Goal: Information Seeking & Learning: Learn about a topic

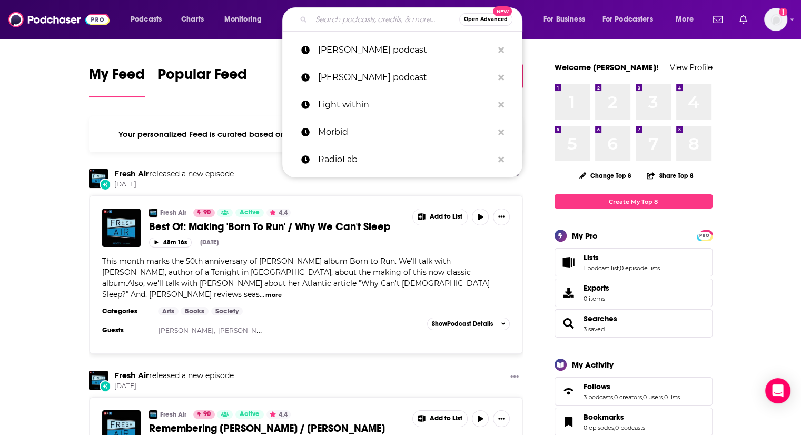
click at [329, 18] on input "Search podcasts, credits, & more..." at bounding box center [385, 19] width 148 height 17
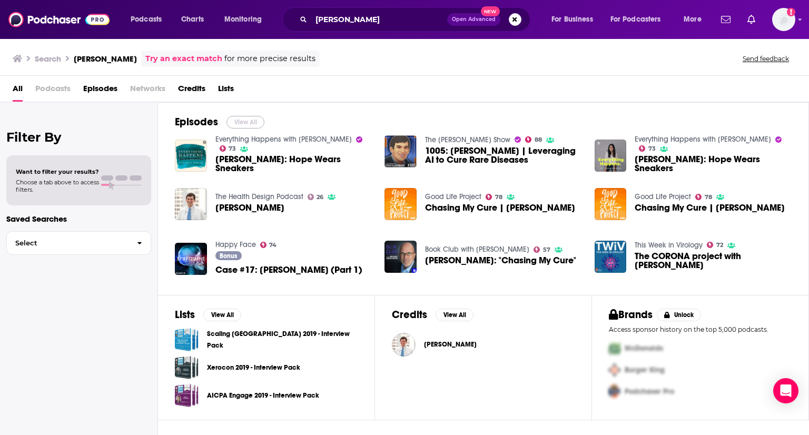
click at [238, 116] on button "View All" at bounding box center [245, 122] width 38 height 13
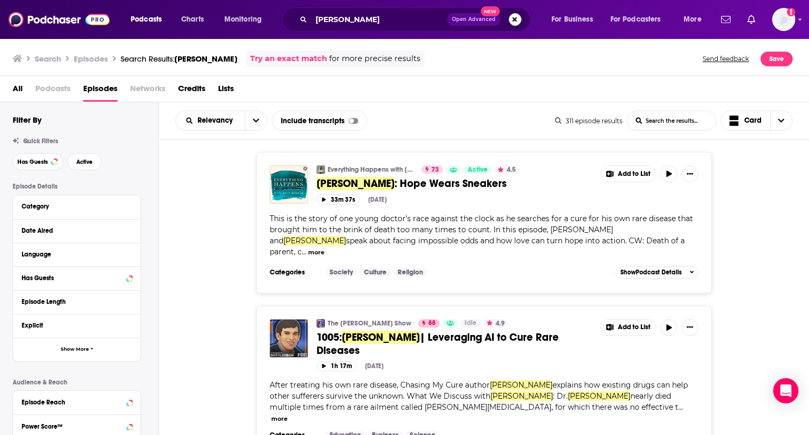
click at [744, 231] on div "Everything Happens with [PERSON_NAME] 73 Active 4.5 [PERSON_NAME] : Hope Wears …" at bounding box center [484, 222] width 651 height 141
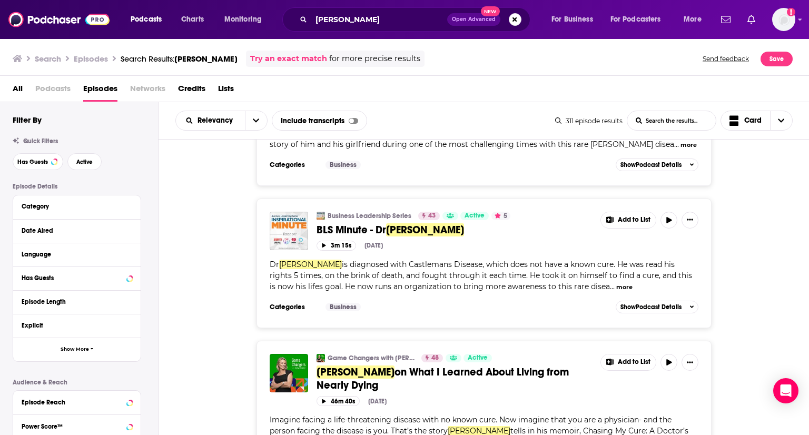
scroll to position [3421, 0]
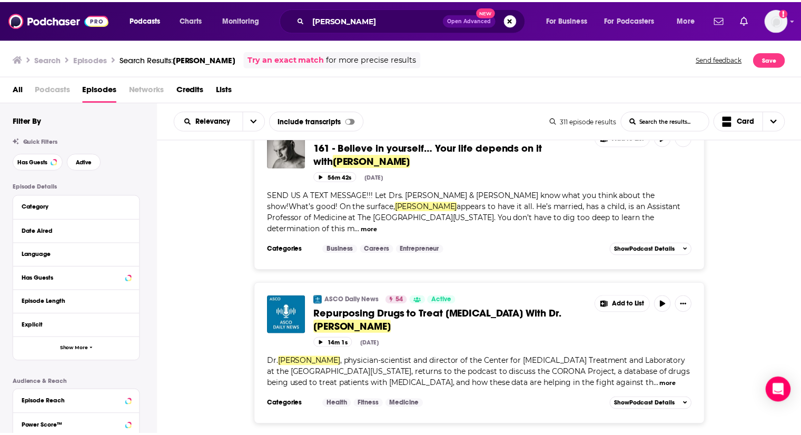
scroll to position [7229, 0]
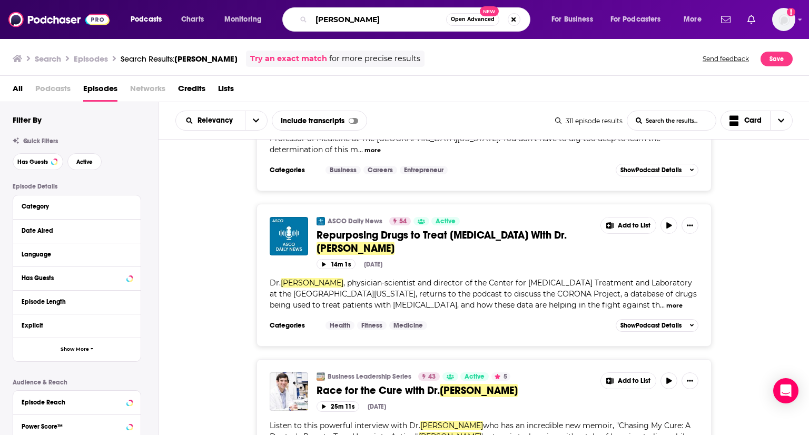
drag, startPoint x: 405, startPoint y: 17, endPoint x: 287, endPoint y: 1, distance: 119.7
click at [287, 1] on div "Podcasts Charts Monitoring [PERSON_NAME] Open Advanced New For Business For Pod…" at bounding box center [404, 19] width 809 height 39
type input "Dr. [PERSON_NAME]"
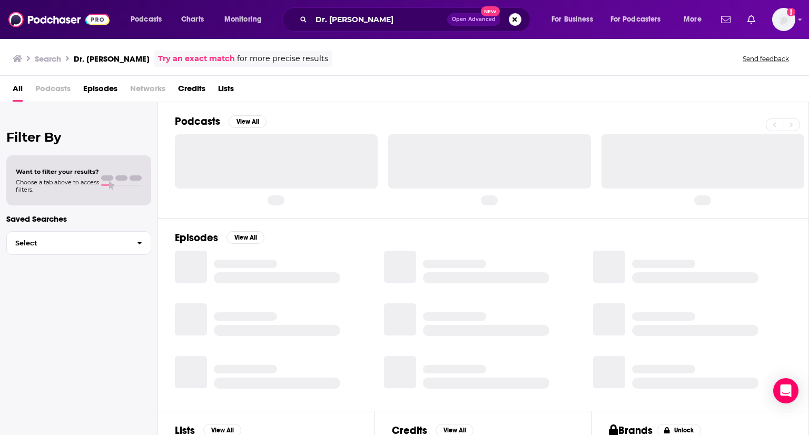
click at [53, 87] on span "Podcasts" at bounding box center [52, 91] width 35 height 22
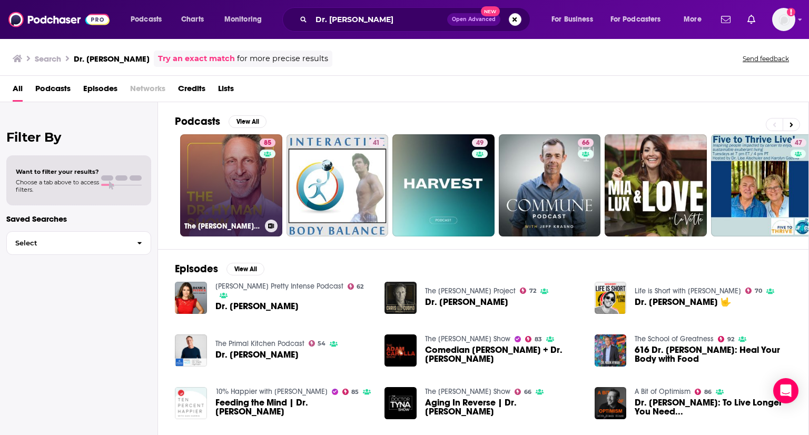
click at [230, 180] on link "85 The [PERSON_NAME] Show" at bounding box center [231, 185] width 102 height 102
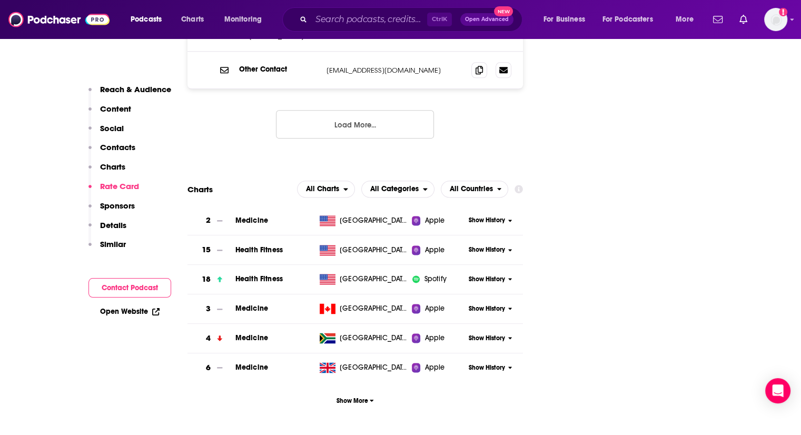
scroll to position [1272, 0]
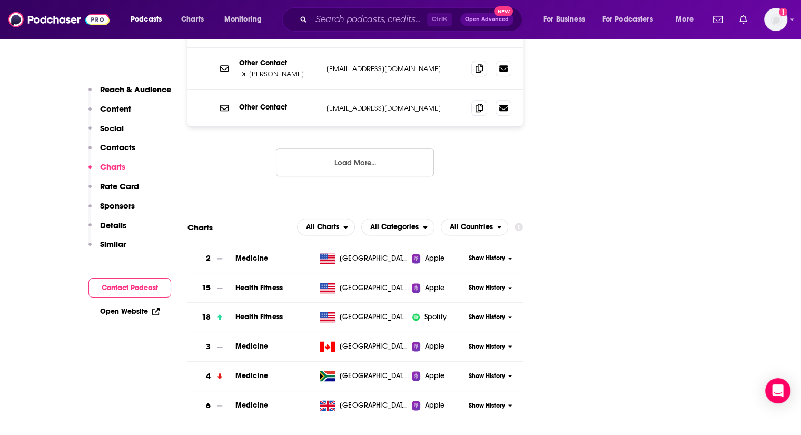
click at [242, 254] on span "Medicine" at bounding box center [251, 258] width 33 height 9
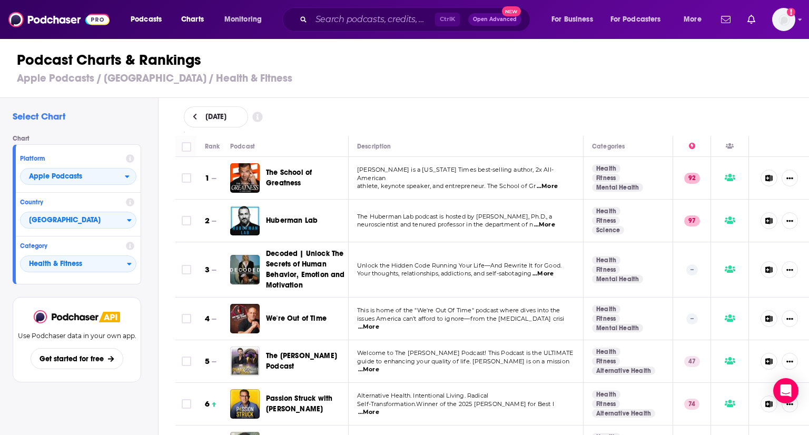
click at [549, 222] on span "...More" at bounding box center [544, 225] width 21 height 8
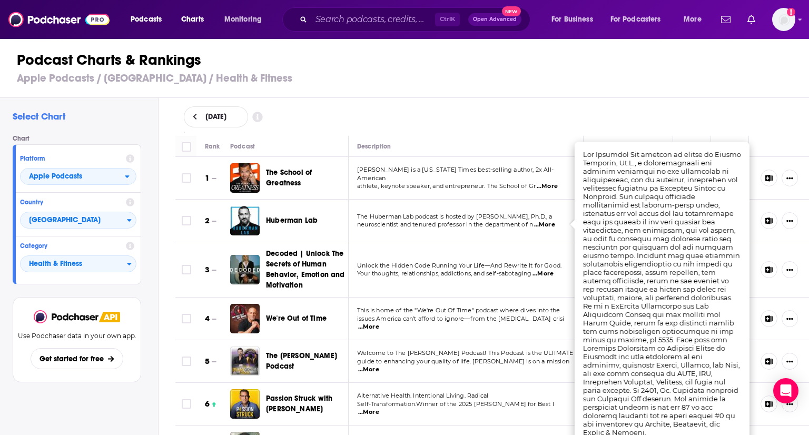
click at [278, 221] on span "Huberman Lab" at bounding box center [292, 220] width 52 height 9
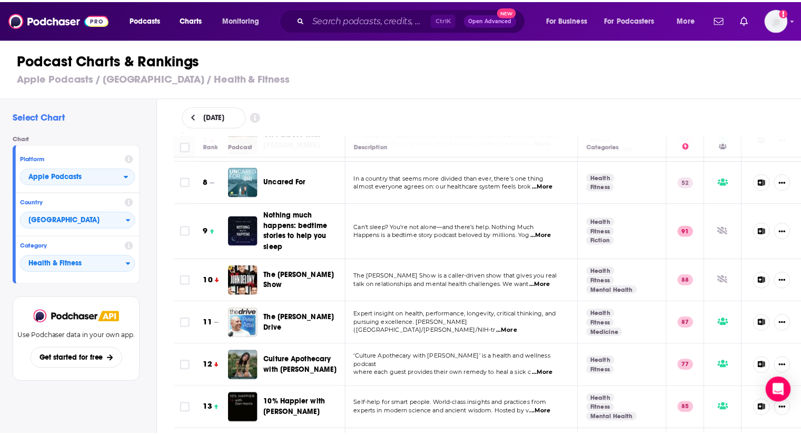
scroll to position [316, 0]
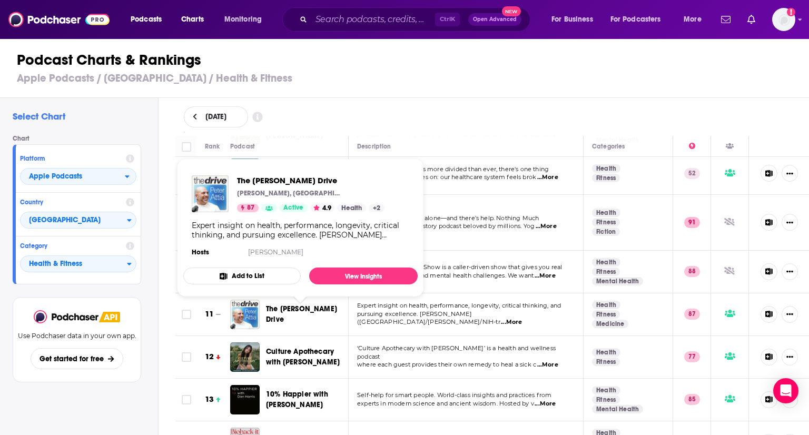
click at [287, 315] on span "The [PERSON_NAME] Drive" at bounding box center [301, 313] width 71 height 19
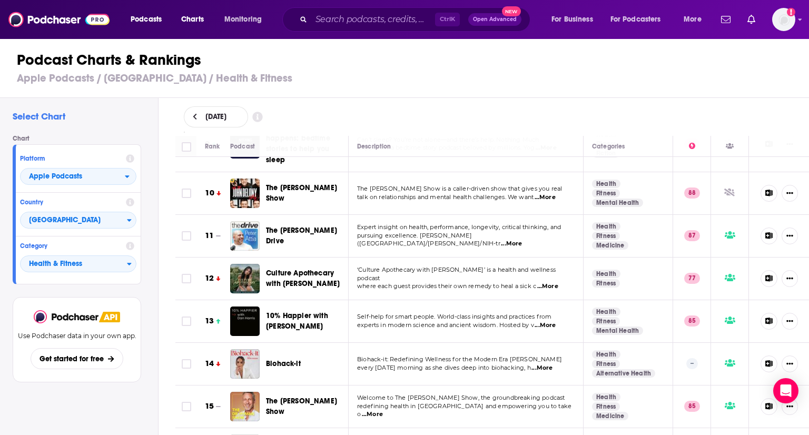
scroll to position [400, 0]
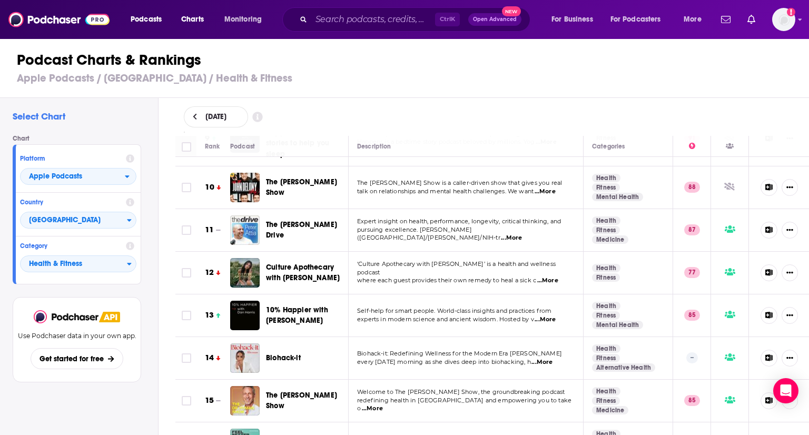
click at [548, 359] on span "...More" at bounding box center [541, 362] width 21 height 8
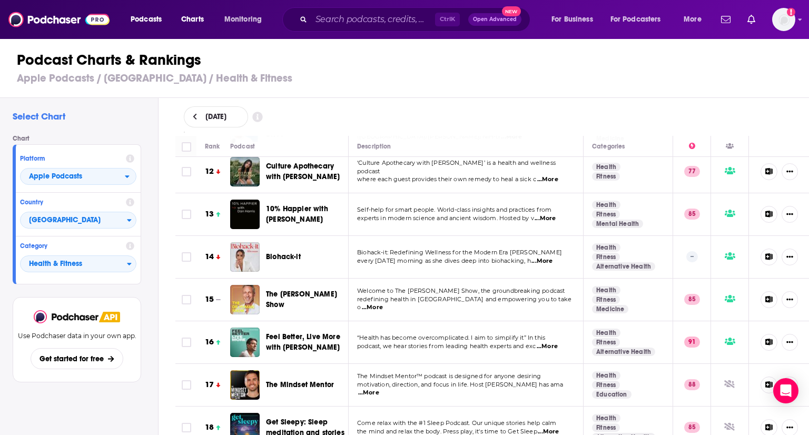
scroll to position [506, 0]
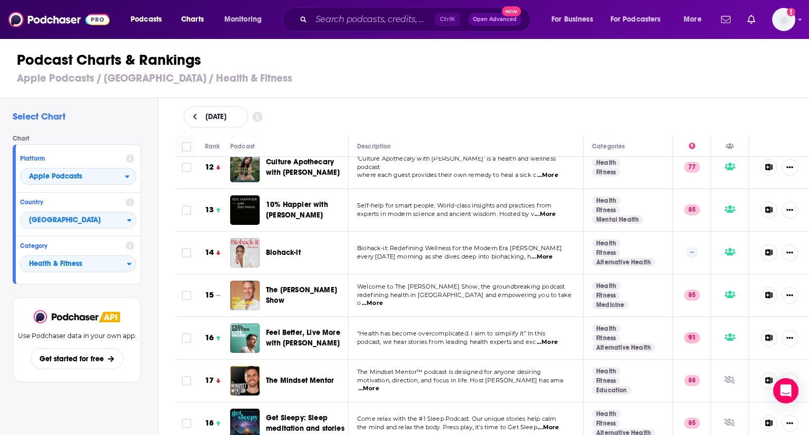
click at [549, 339] on span "...More" at bounding box center [547, 342] width 21 height 8
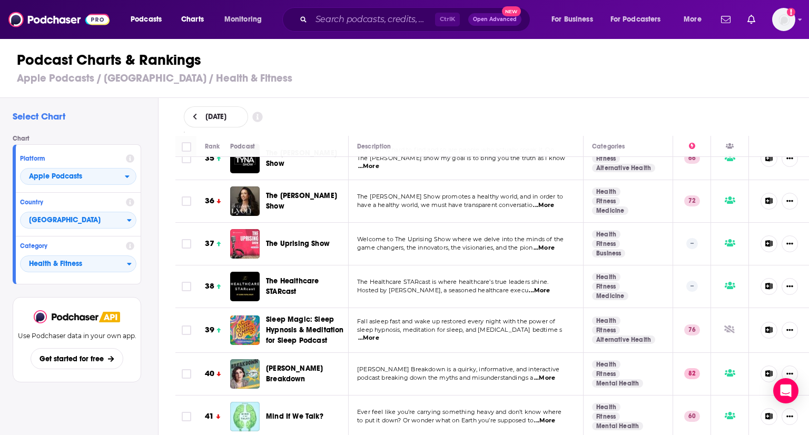
scroll to position [1517, 0]
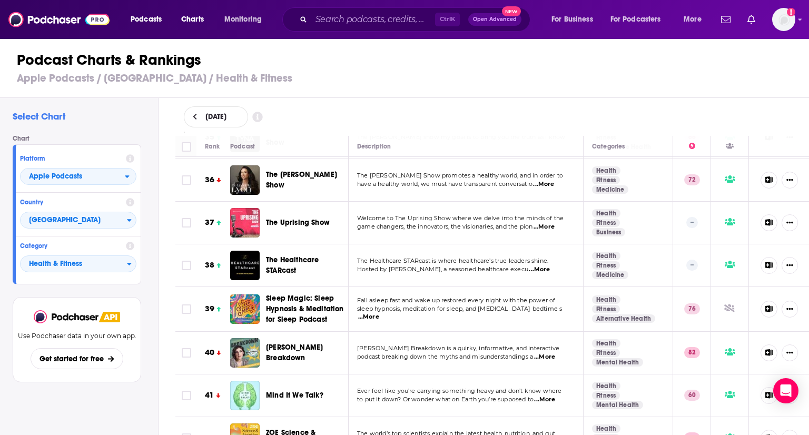
click at [555, 353] on span "...More" at bounding box center [544, 357] width 21 height 8
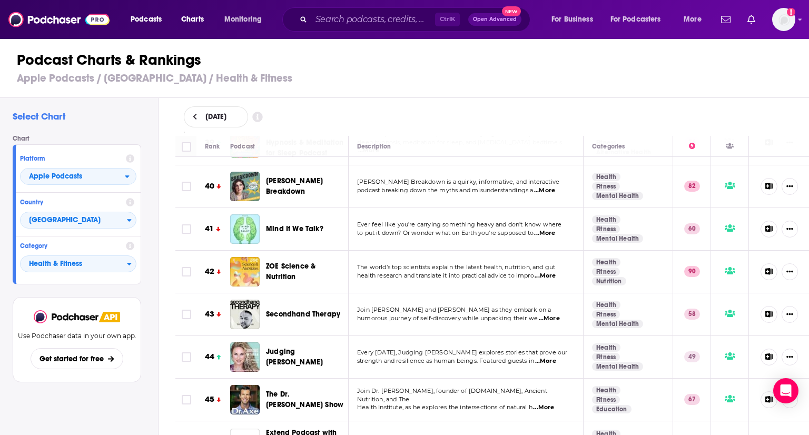
scroll to position [1710, 0]
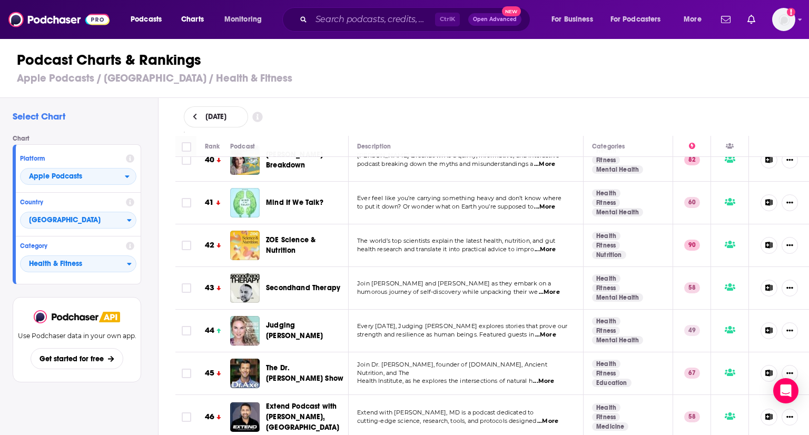
click at [550, 377] on span "...More" at bounding box center [543, 381] width 21 height 8
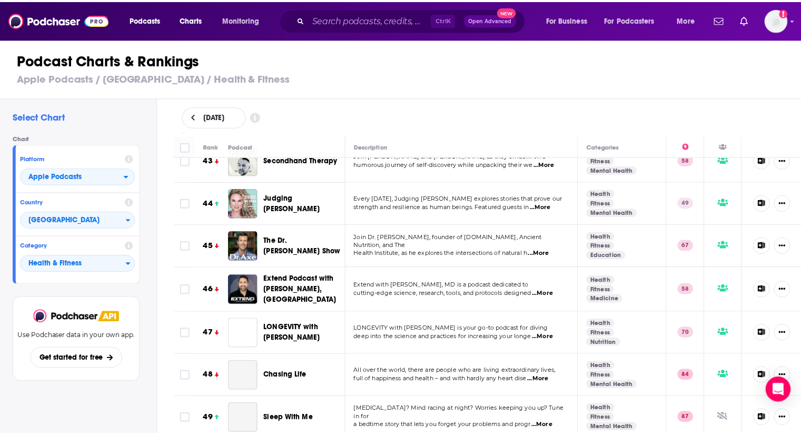
scroll to position [1876, 0]
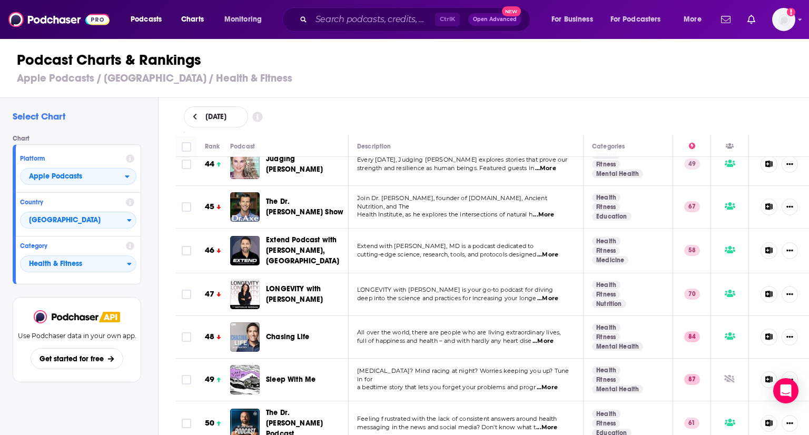
click at [551, 337] on span "...More" at bounding box center [542, 341] width 21 height 8
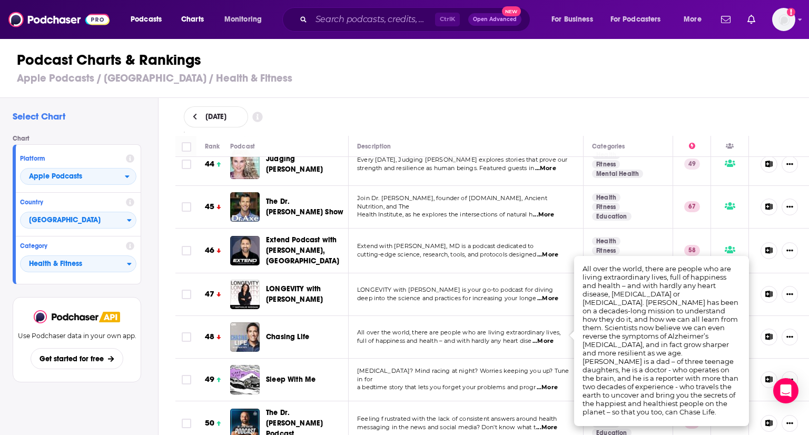
click at [550, 294] on span "...More" at bounding box center [547, 298] width 21 height 8
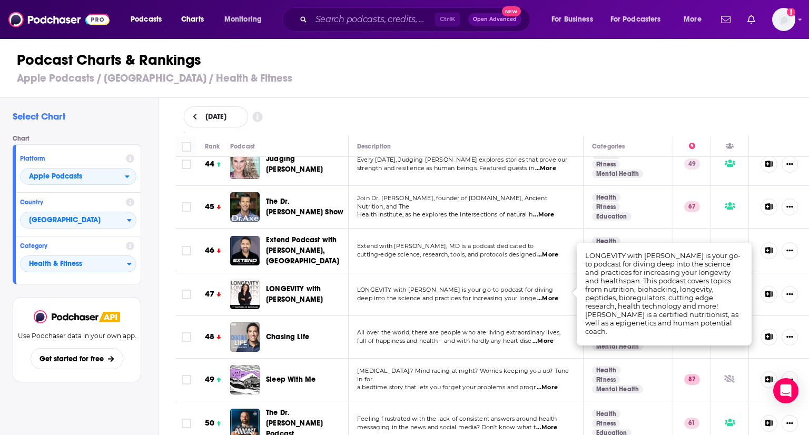
click at [459, 286] on span "LONGEVITY with [PERSON_NAME] is your go-to podcast for diving" at bounding box center [455, 289] width 196 height 7
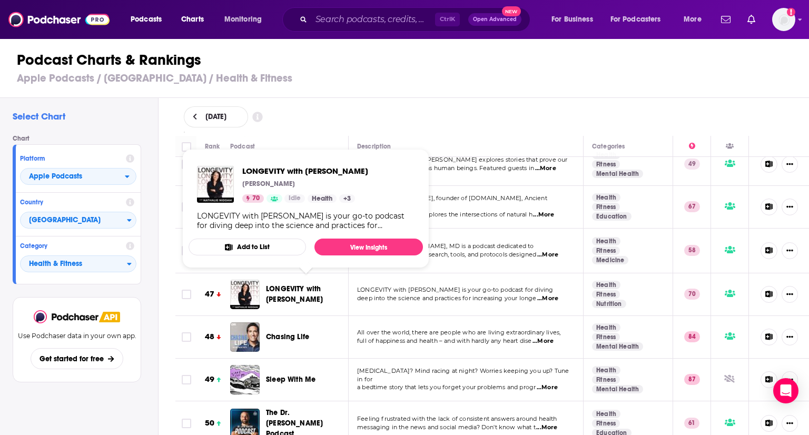
click at [287, 284] on span "LONGEVITY with [PERSON_NAME]" at bounding box center [294, 293] width 57 height 19
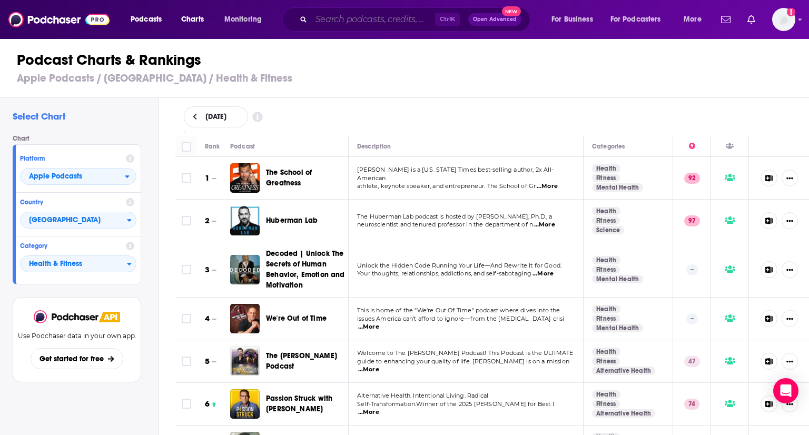
click at [377, 21] on input "Search podcasts, credits, & more..." at bounding box center [373, 19] width 124 height 17
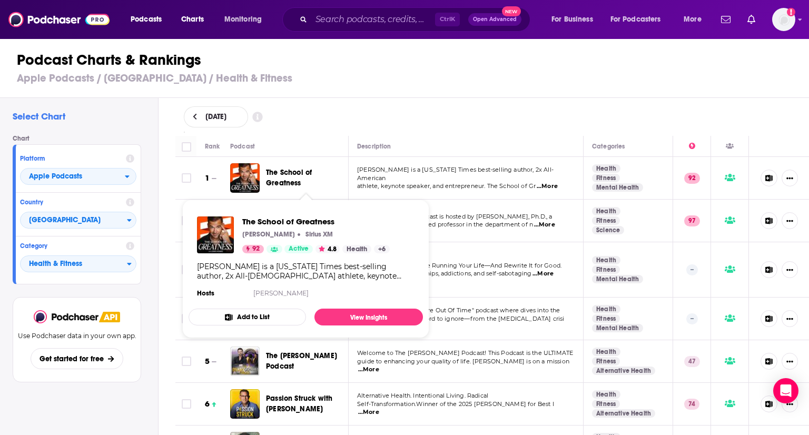
click at [283, 179] on span "The School of Greatness" at bounding box center [289, 177] width 46 height 19
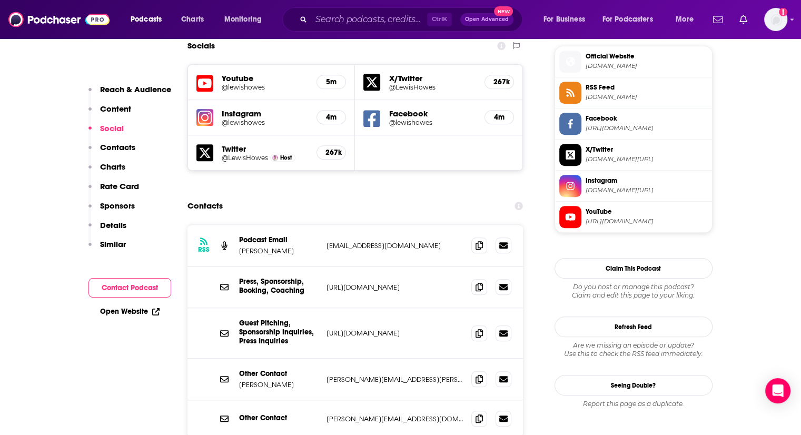
scroll to position [1142, 0]
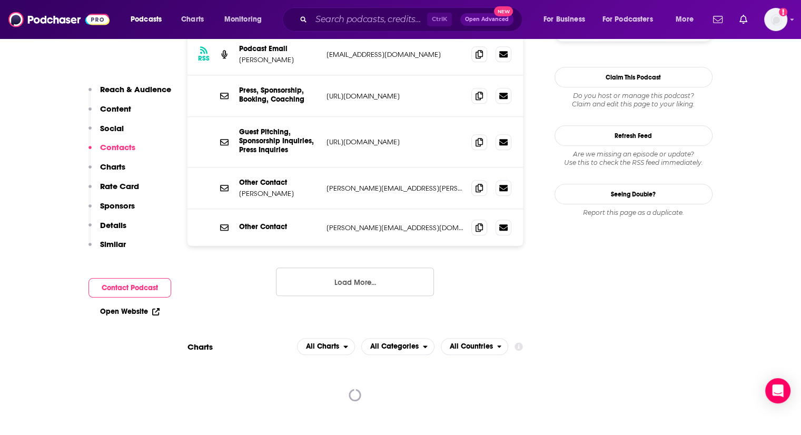
click at [108, 243] on p "Similar" at bounding box center [113, 244] width 26 height 10
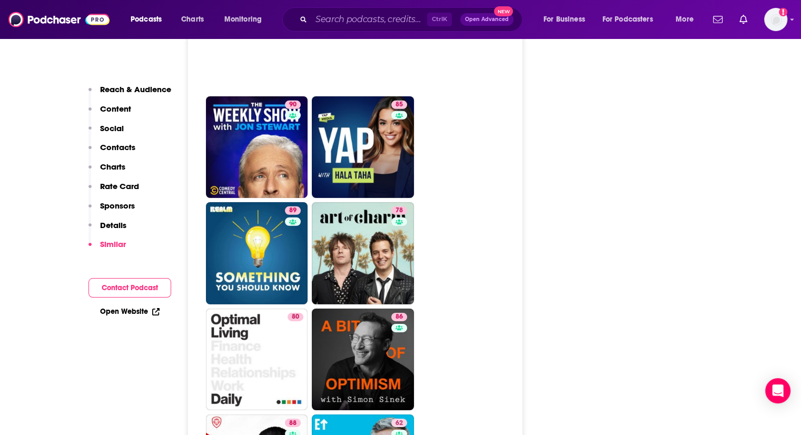
scroll to position [3228, 0]
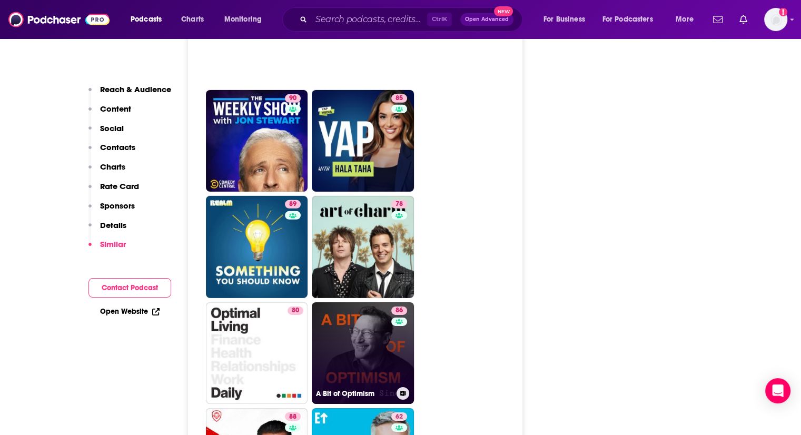
click at [356, 302] on link "86 A Bit of Optimism" at bounding box center [363, 353] width 102 height 102
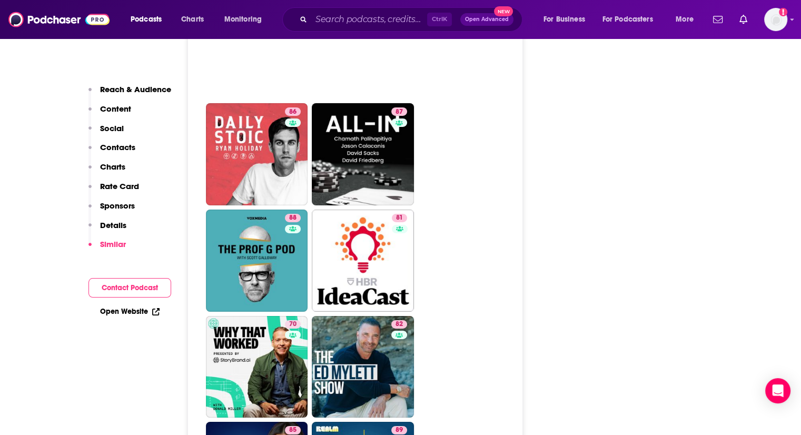
scroll to position [3494, 0]
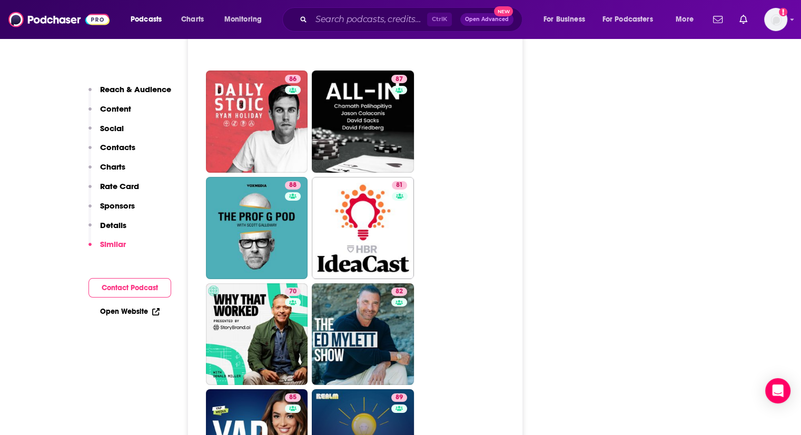
click at [359, 389] on link "89 Something You Should Know" at bounding box center [363, 440] width 102 height 102
type input "[URL][DOMAIN_NAME]"
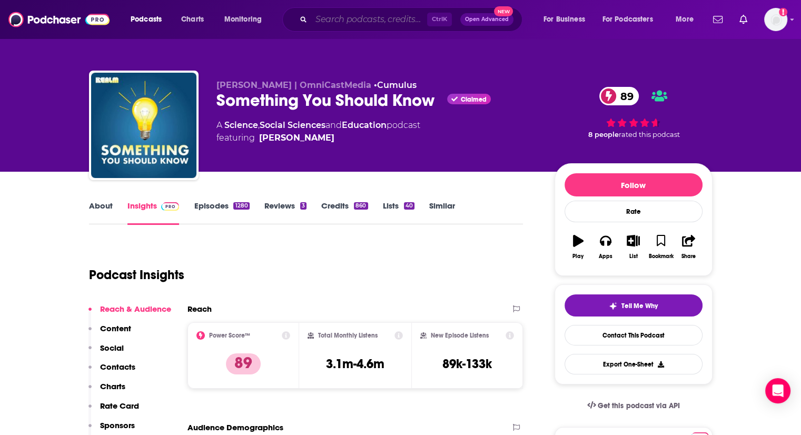
click at [351, 17] on input "Search podcasts, credits, & more..." at bounding box center [369, 19] width 116 height 17
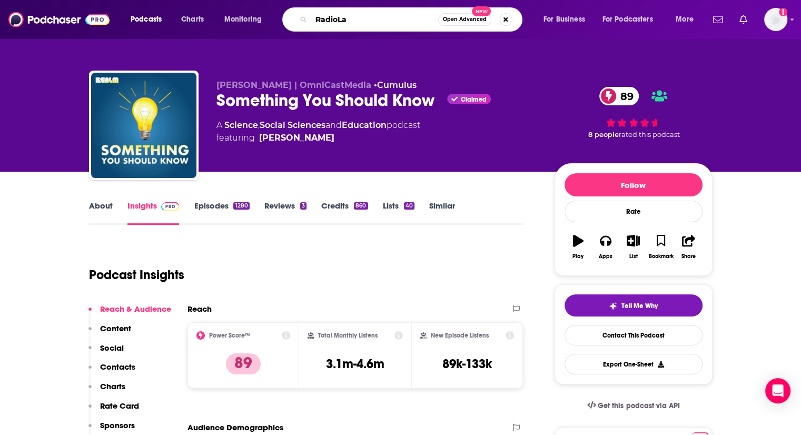
type input "RadioLab"
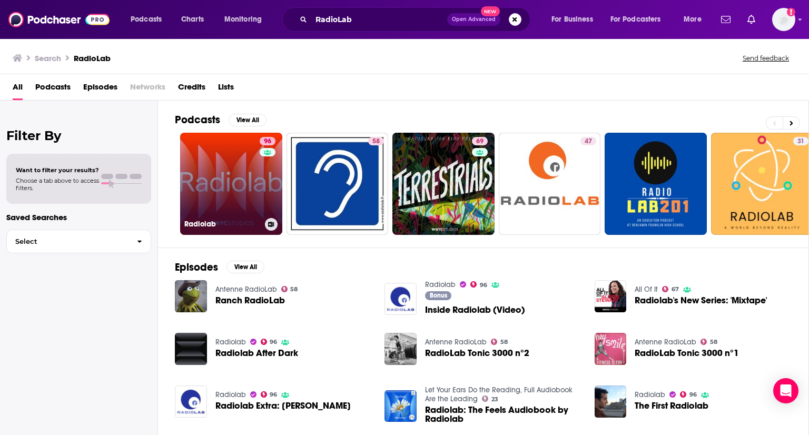
click at [228, 180] on link "96 Radiolab" at bounding box center [231, 184] width 102 height 102
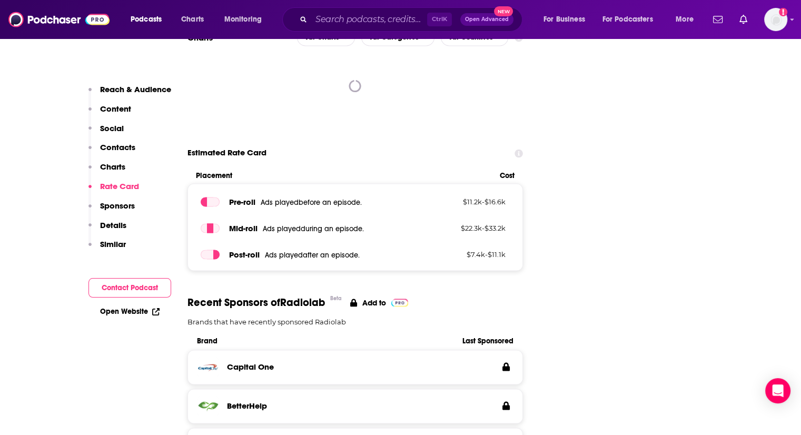
scroll to position [2251, 0]
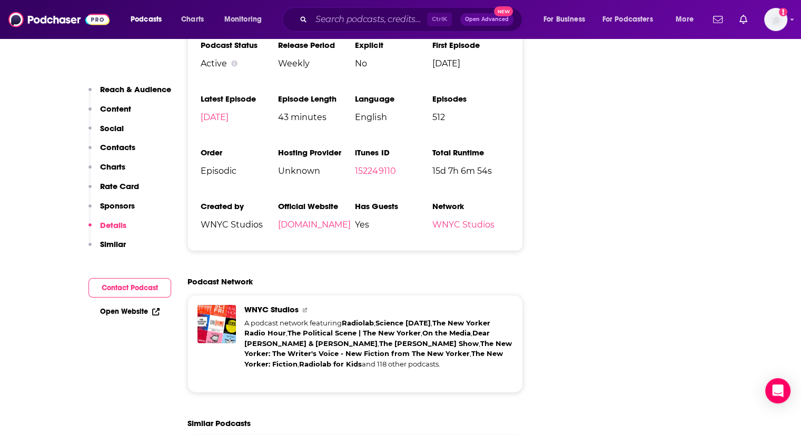
click at [123, 245] on p "Similar" at bounding box center [113, 244] width 26 height 10
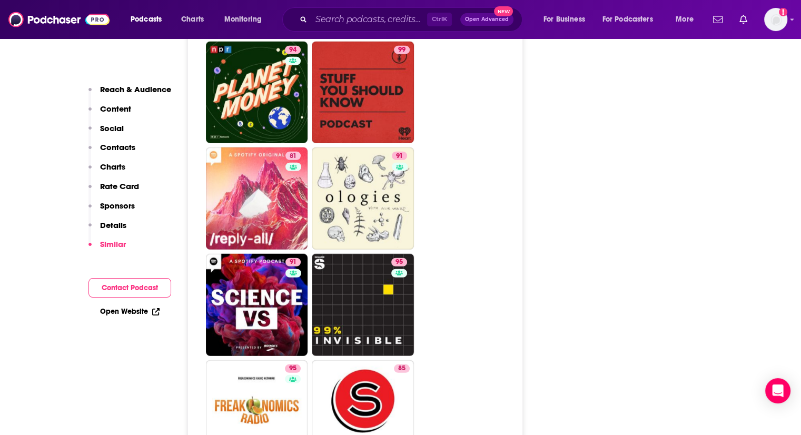
scroll to position [2811, 0]
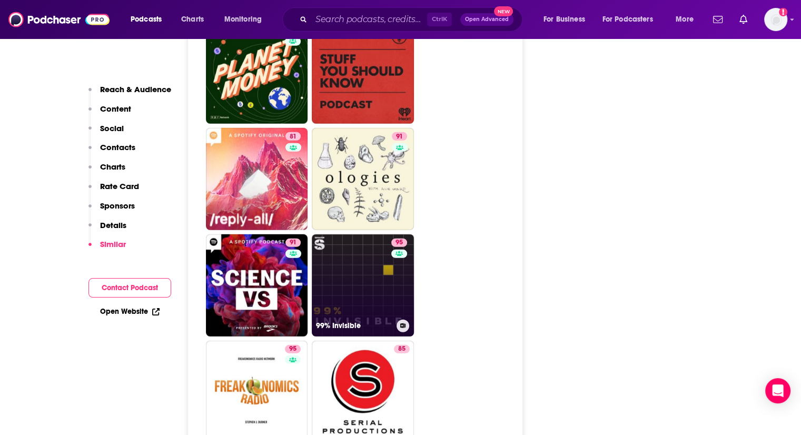
click at [343, 239] on link "95 99% Invisible" at bounding box center [363, 285] width 102 height 102
type input "[URL][DOMAIN_NAME]"
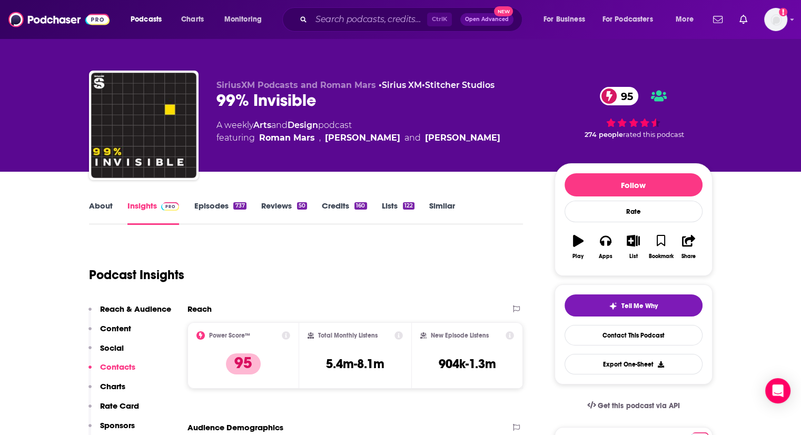
click at [219, 204] on link "Episodes 737" at bounding box center [220, 213] width 52 height 24
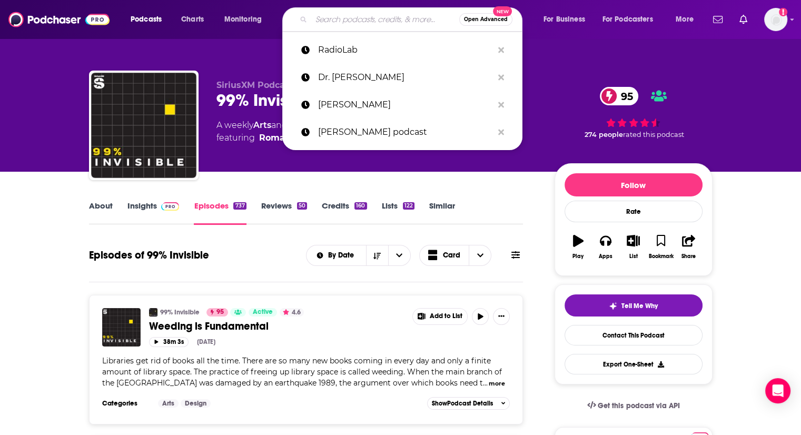
click at [383, 20] on input "Search podcasts, credits, & more..." at bounding box center [385, 19] width 148 height 17
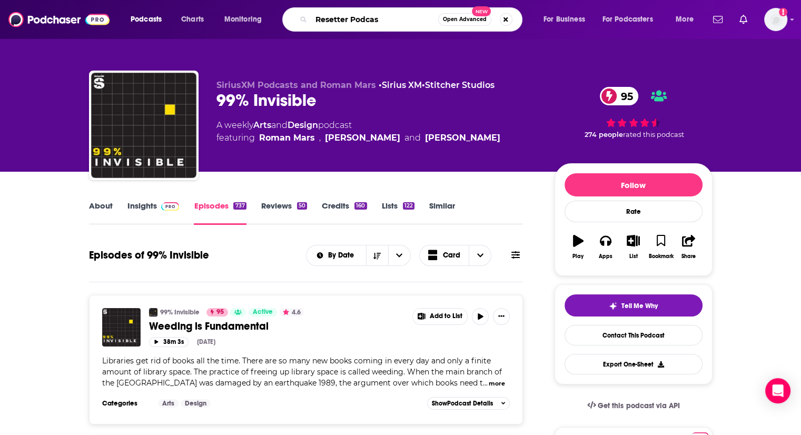
type input "Resetter Podcast"
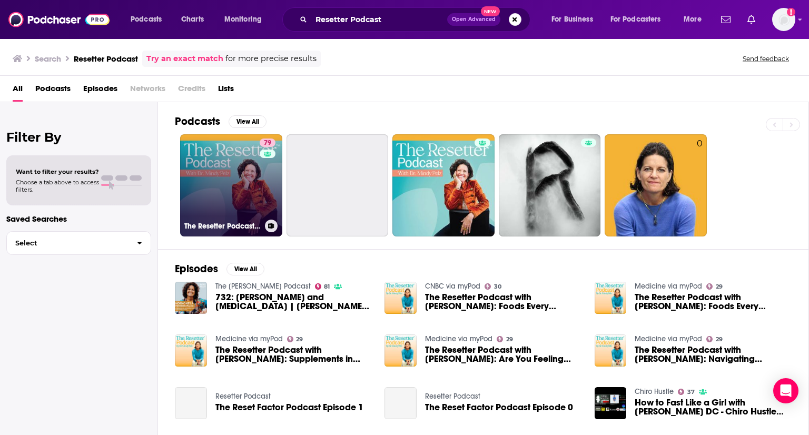
click at [230, 190] on link "79 The Resetter Podcast with Dr. [PERSON_NAME]" at bounding box center [231, 185] width 102 height 102
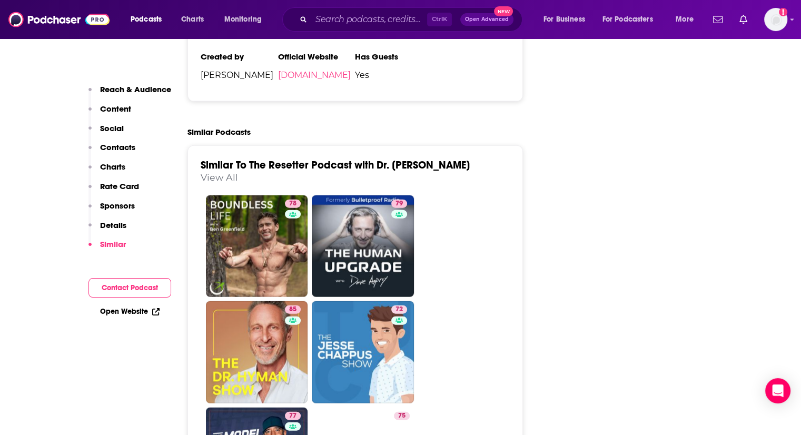
scroll to position [2434, 0]
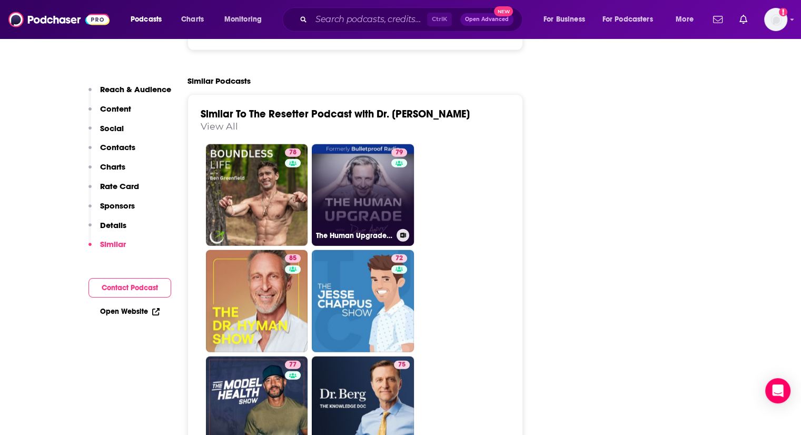
click at [349, 144] on link "79 The Human Upgrade: Biohacking for Longevity & Performance" at bounding box center [363, 195] width 102 height 102
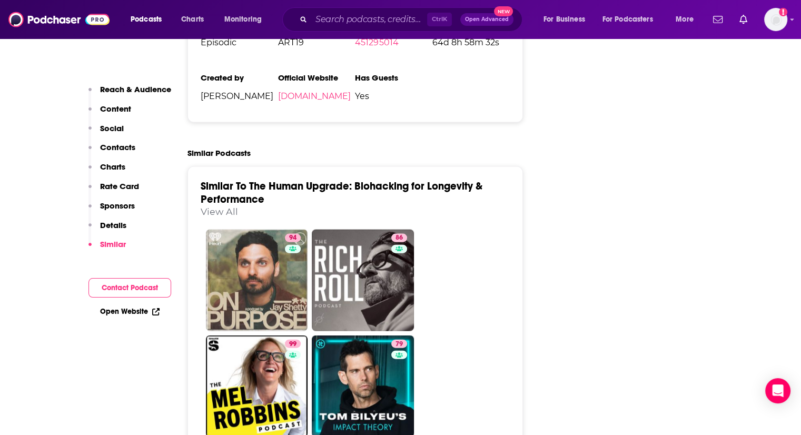
scroll to position [2295, 0]
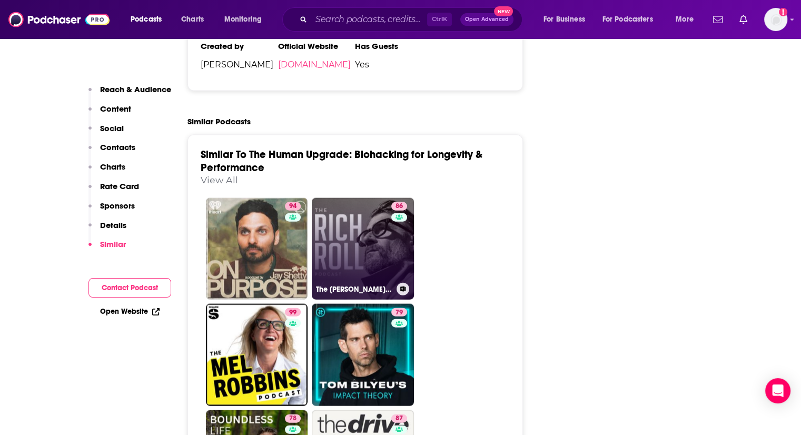
click at [354, 203] on link "86 The [PERSON_NAME] Podcast" at bounding box center [363, 249] width 102 height 102
type input "[URL][DOMAIN_NAME]"
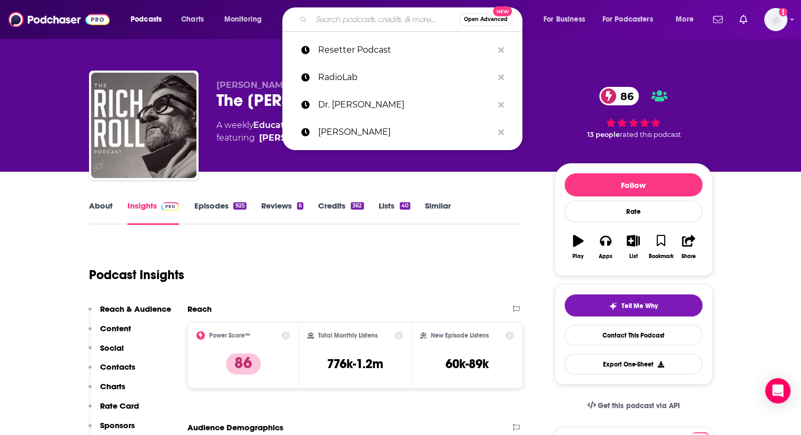
click at [360, 23] on input "Search podcasts, credits, & more..." at bounding box center [385, 19] width 148 height 17
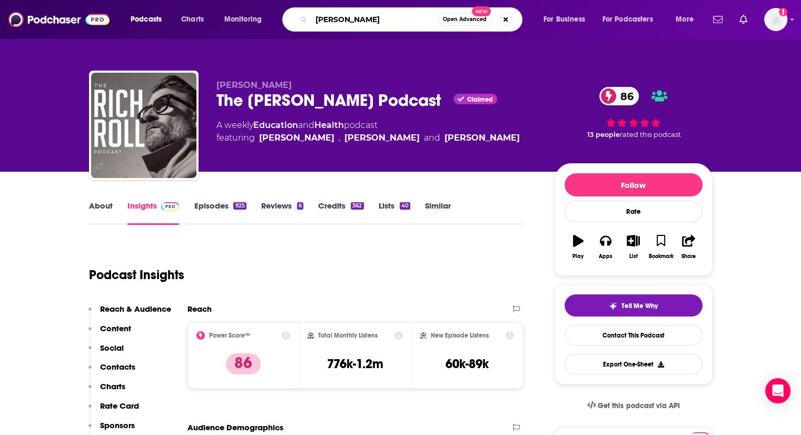
type input "[PERSON_NAME]"
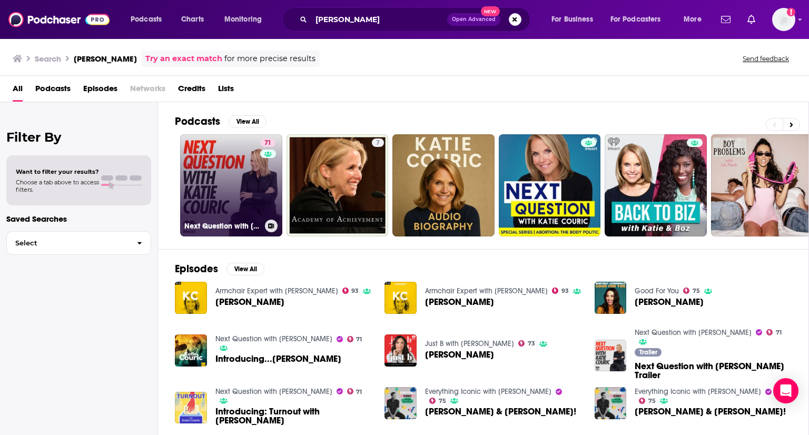
click at [234, 182] on link "71 Next Question with [PERSON_NAME]" at bounding box center [231, 185] width 102 height 102
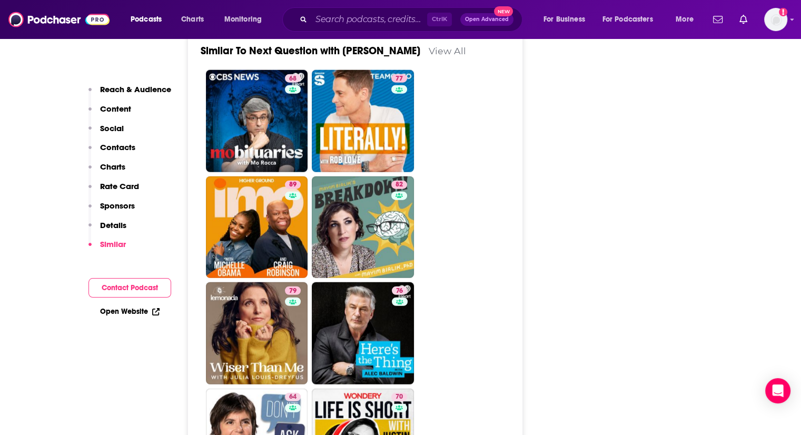
scroll to position [2639, 0]
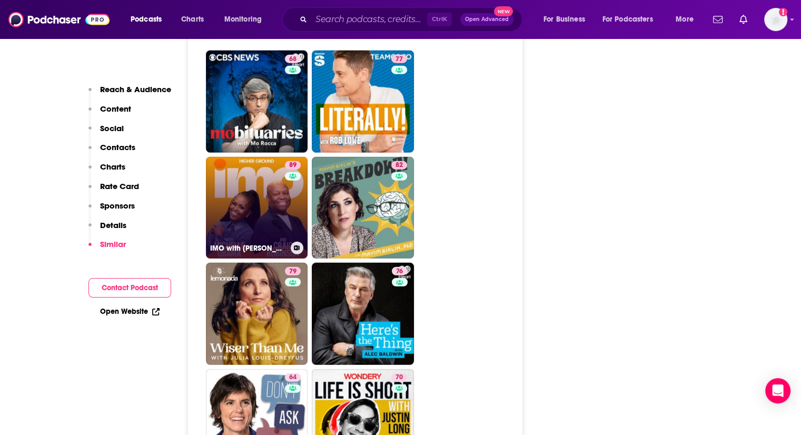
click at [246, 157] on link "89 IMO with [PERSON_NAME] and [PERSON_NAME]" at bounding box center [257, 208] width 102 height 102
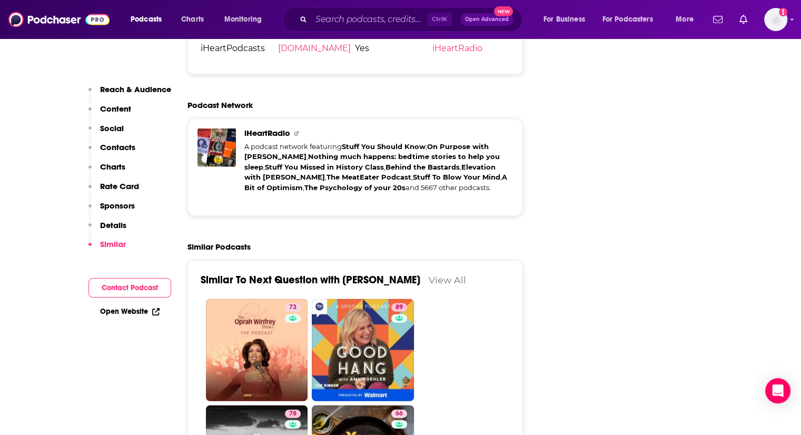
scroll to position [2269, 0]
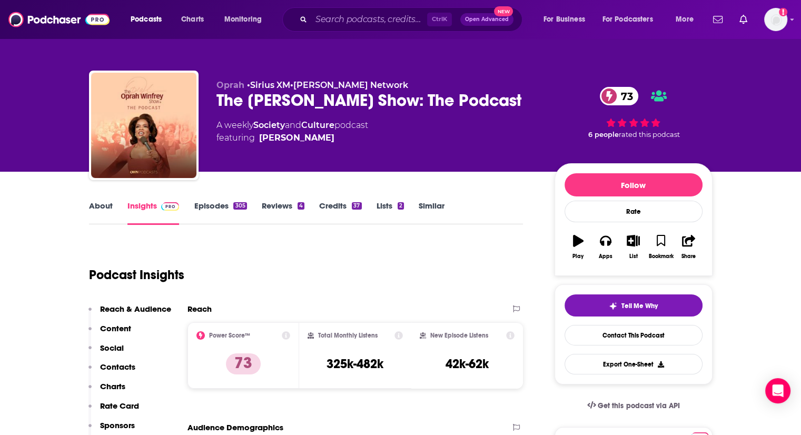
type input "[URL][DOMAIN_NAME]"
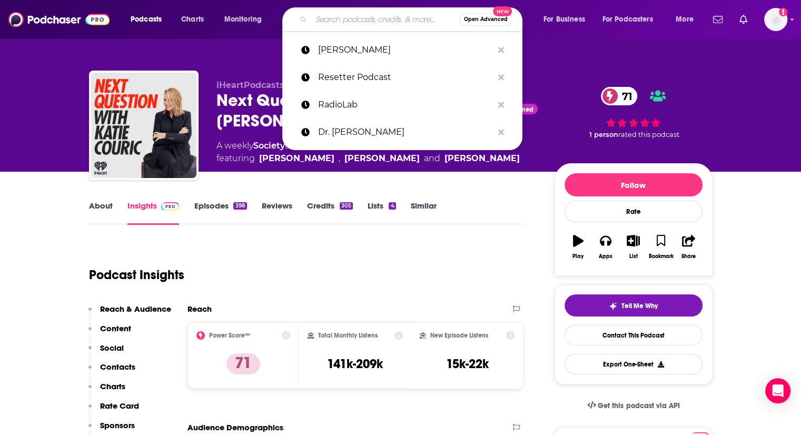
click at [362, 18] on input "Search podcasts, credits, & more..." at bounding box center [385, 19] width 148 height 17
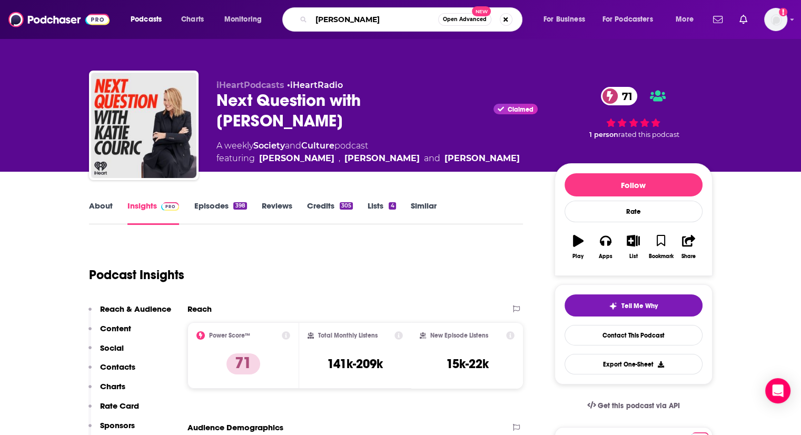
type input "[PERSON_NAME]"
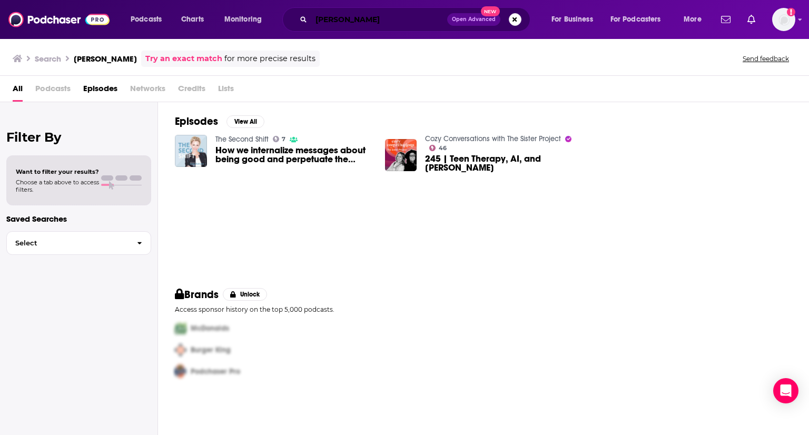
click at [379, 22] on input "[PERSON_NAME]" at bounding box center [379, 19] width 136 height 17
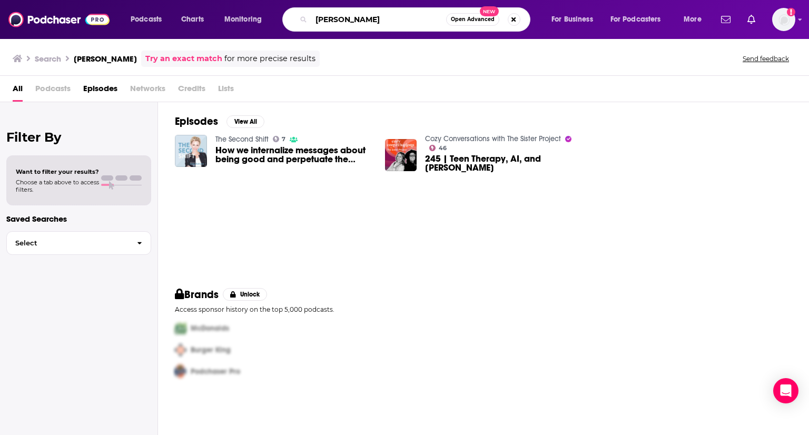
type input "[PERSON_NAME]"
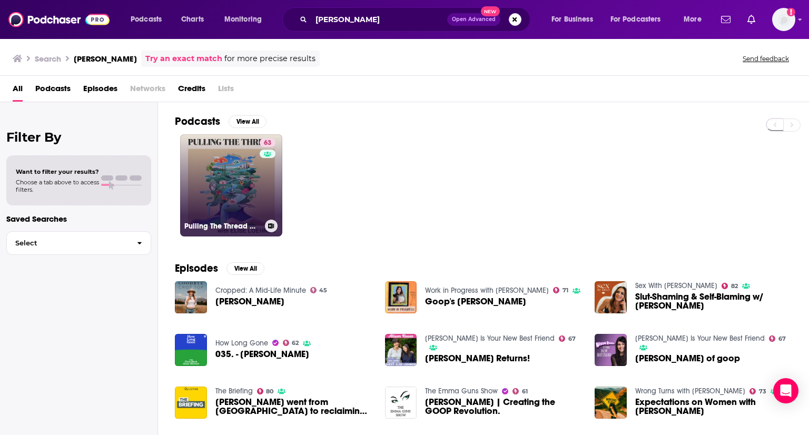
click at [208, 190] on link "63 Pulling The Thread with [PERSON_NAME]" at bounding box center [231, 185] width 102 height 102
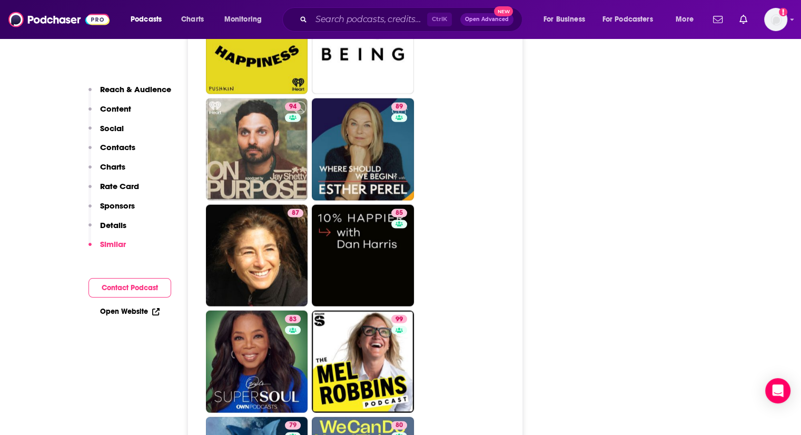
scroll to position [2182, 0]
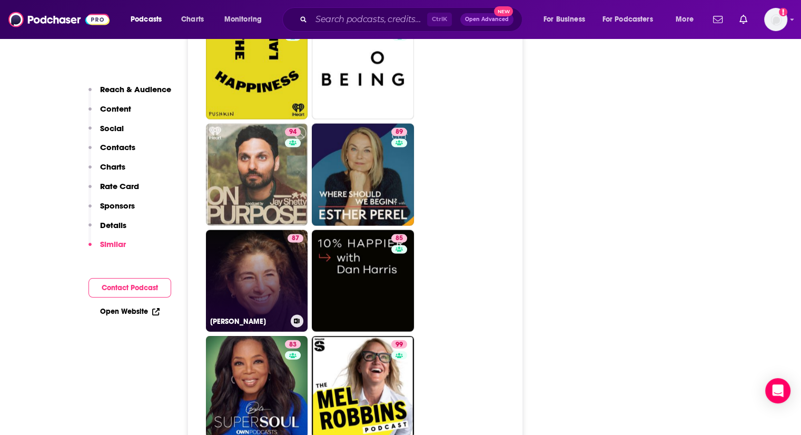
click at [245, 230] on link "87 [PERSON_NAME]" at bounding box center [257, 281] width 102 height 102
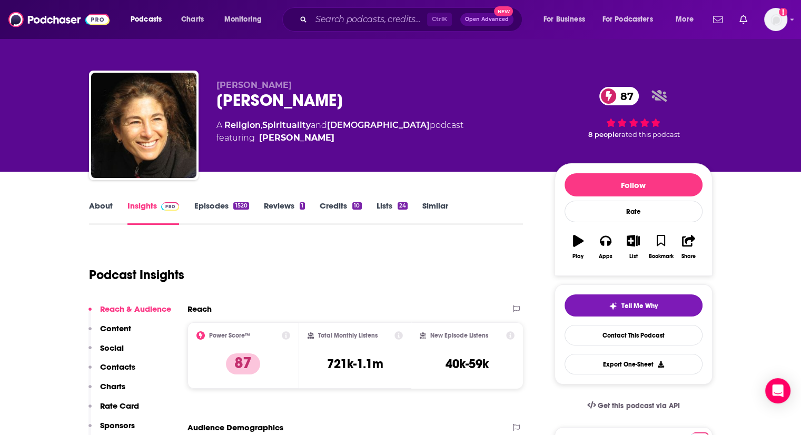
type input "https://www.podchaser.com/podcasts/pulling-the-thread-with-elise-2029132"
